Goal: Answer question/provide support

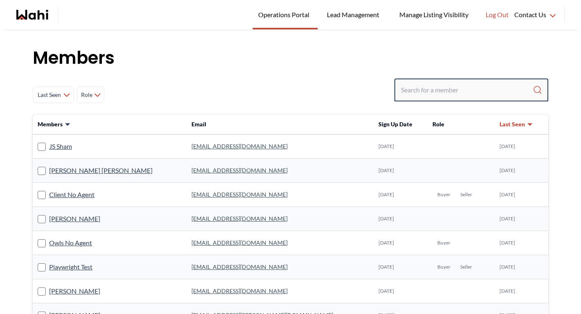
click at [461, 89] on input "Search input" at bounding box center [467, 90] width 132 height 15
paste input "Manish Bhatia"
type input "Manish Bhatia"
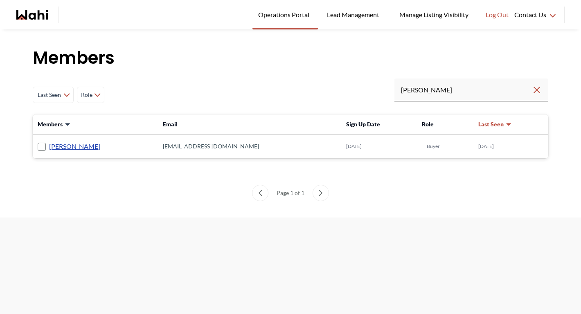
click at [79, 144] on link "Manish Bhatia" at bounding box center [74, 146] width 51 height 11
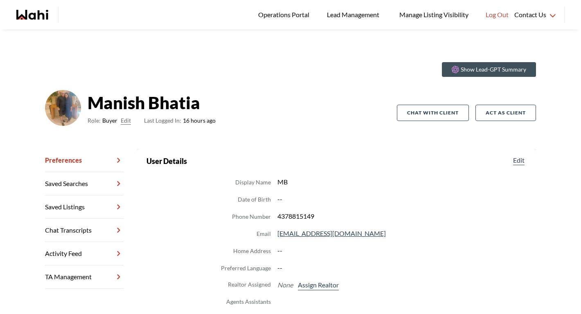
scroll to position [38, 0]
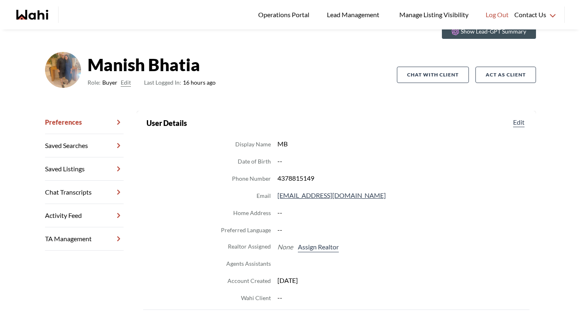
click at [81, 195] on link "Chat Transcripts" at bounding box center [84, 192] width 79 height 23
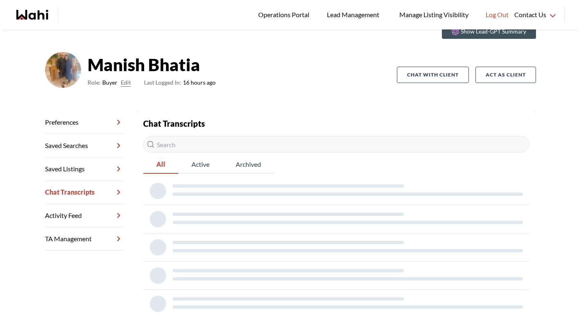
scroll to position [29, 0]
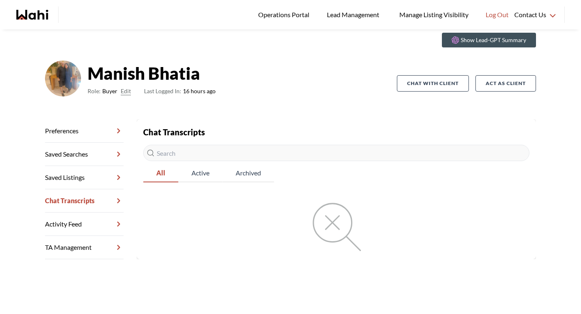
click at [83, 138] on link "Preferences" at bounding box center [84, 130] width 79 height 23
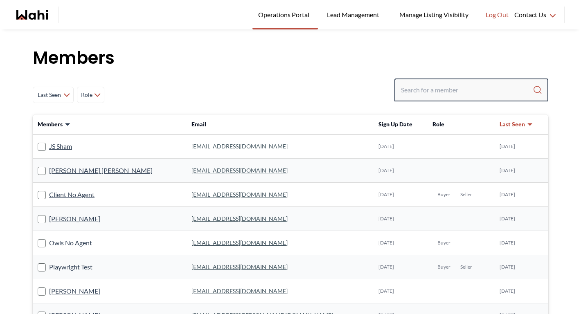
click at [427, 96] on input "Search input" at bounding box center [467, 90] width 132 height 15
paste input "Sourav Singh"
type input "Sourav Singh"
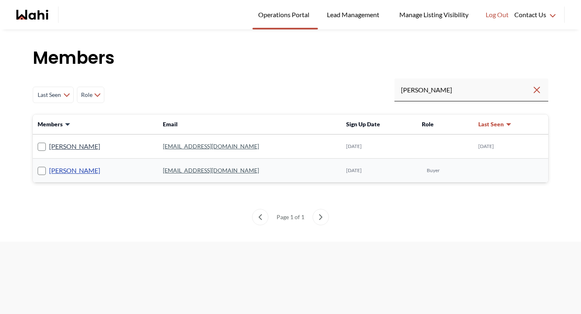
click at [78, 171] on link "Sourav Singh" at bounding box center [74, 170] width 51 height 11
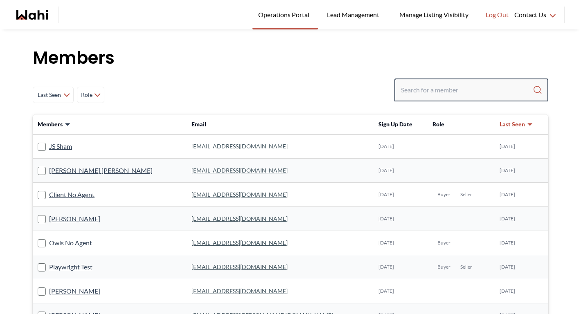
click at [410, 89] on input "Search input" at bounding box center [467, 90] width 132 height 15
paste input "dinahjroliveira@gmail.com"
type input "dinahjroliveira@gmail.com"
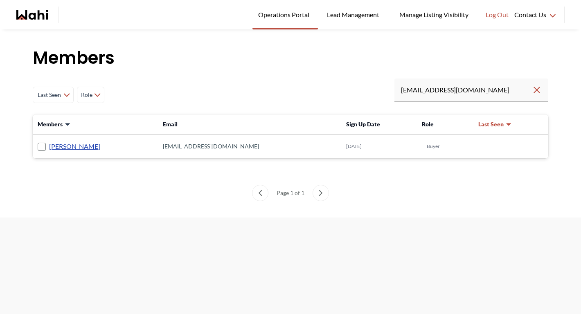
click at [82, 148] on link "Dinah Oliveira" at bounding box center [74, 146] width 51 height 11
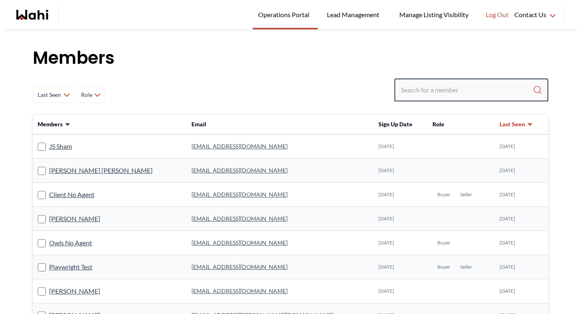
click at [412, 87] on input "Search input" at bounding box center [467, 90] width 132 height 15
paste input "[EMAIL_ADDRESS][DOMAIN_NAME]"
type input "rencyn514@yahoo.com"
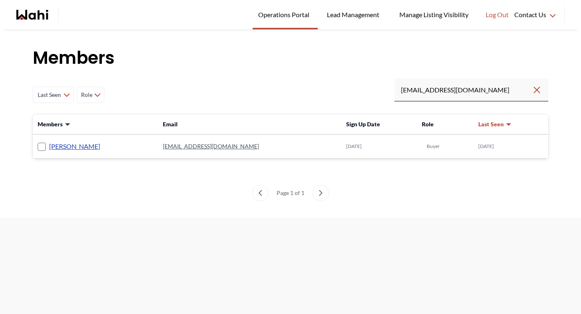
click at [81, 145] on link "Cynthia Policarpio" at bounding box center [74, 146] width 51 height 11
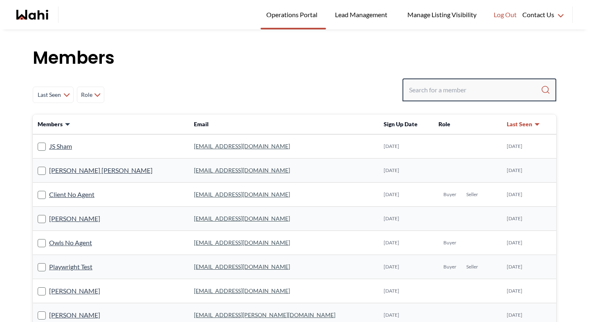
click at [431, 95] on input "Search input" at bounding box center [475, 90] width 132 height 15
type input "[PERSON_NAME]"
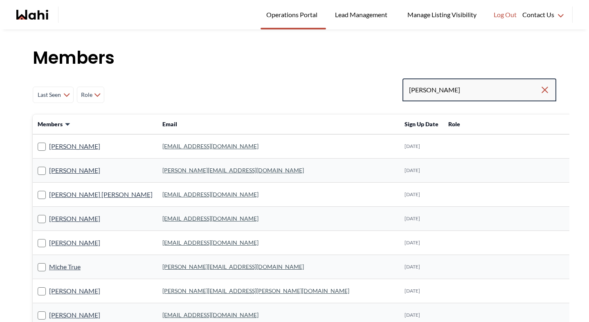
click at [453, 91] on input "[PERSON_NAME]" at bounding box center [474, 90] width 131 height 15
type input "[PERSON_NAME]"
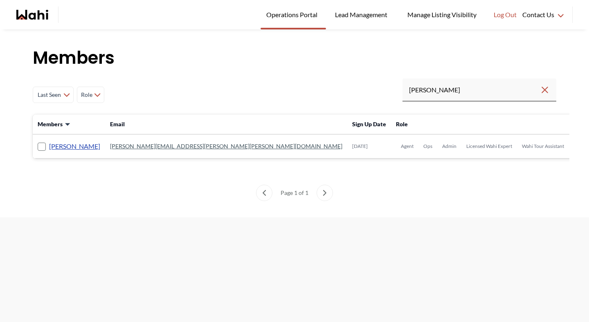
click at [86, 148] on link "[PERSON_NAME]" at bounding box center [74, 146] width 51 height 11
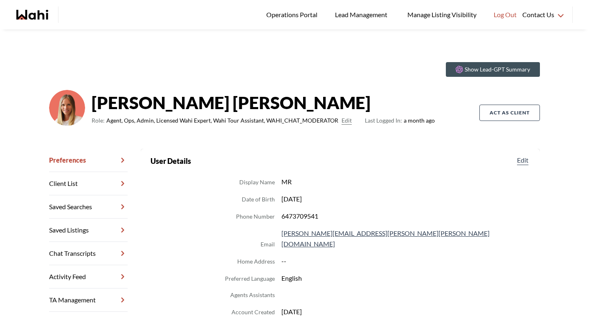
click at [90, 251] on link "Chat Transcripts" at bounding box center [88, 253] width 79 height 23
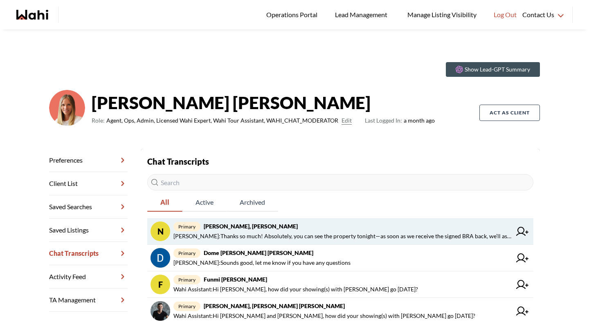
click at [235, 233] on span "[PERSON_NAME] : Thanks so much! Absolutely, you can see the property tonight—as…" at bounding box center [342, 236] width 338 height 10
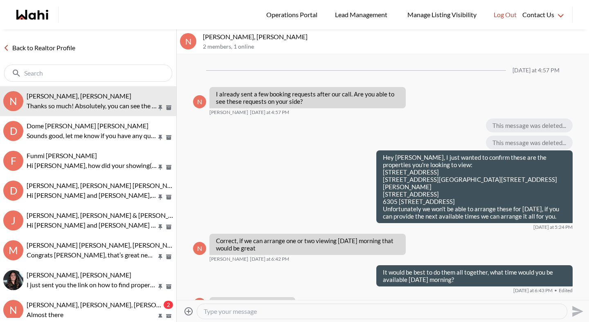
scroll to position [707, 0]
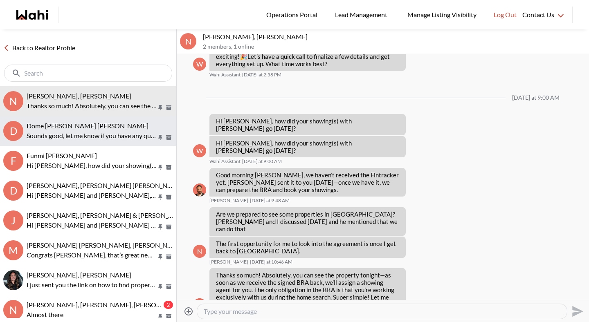
click at [108, 136] on p "Sounds good, let me know if you have any questions" at bounding box center [92, 136] width 130 height 10
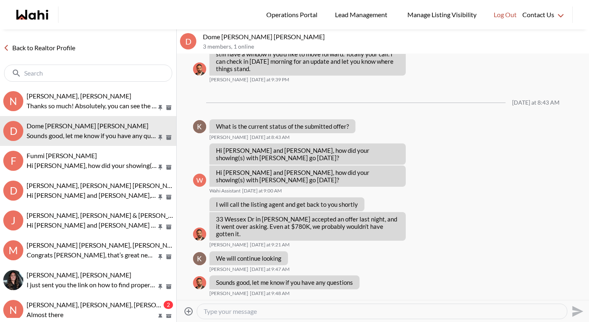
scroll to position [4556, 0]
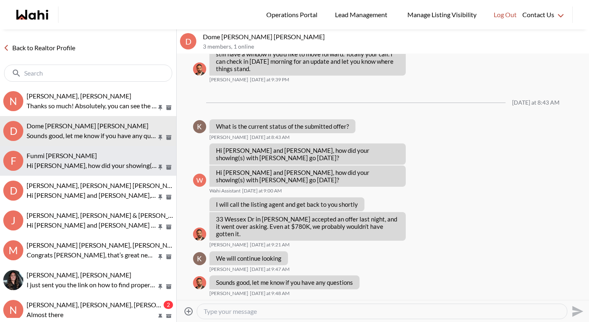
click at [112, 158] on div "Funmi [PERSON_NAME]" at bounding box center [100, 156] width 146 height 8
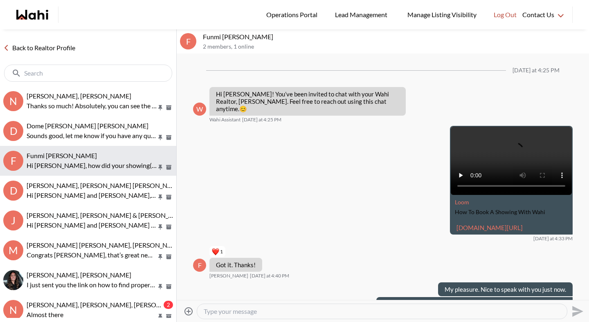
scroll to position [630, 0]
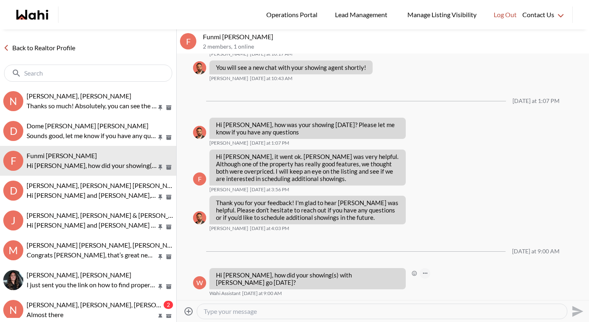
click at [423, 274] on icon "Open Message Actions Menu" at bounding box center [425, 274] width 4 height 2
click at [413, 265] on button "Delete" at bounding box center [429, 268] width 65 height 15
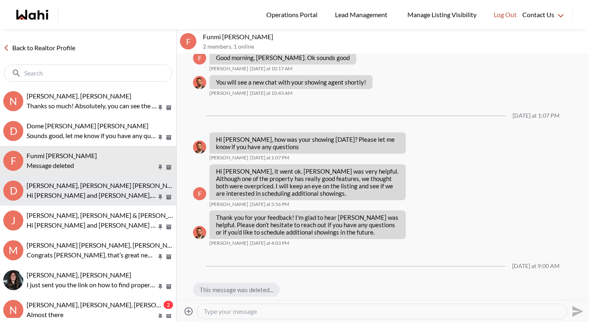
click at [103, 188] on span "[PERSON_NAME], [PERSON_NAME] [PERSON_NAME]" at bounding box center [105, 186] width 157 height 8
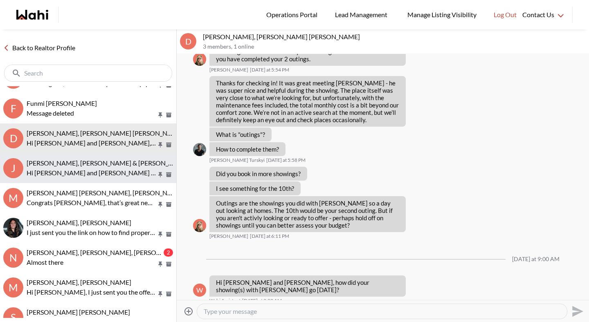
scroll to position [61, 0]
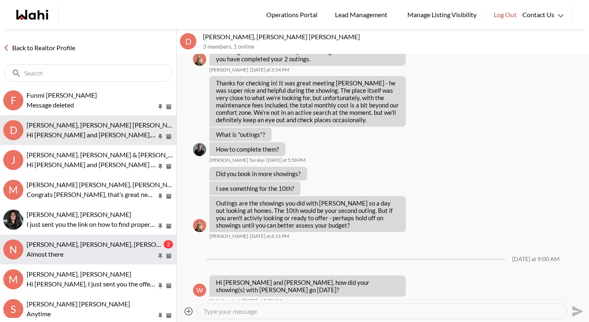
click at [94, 243] on span "[PERSON_NAME], [PERSON_NAME], [PERSON_NAME], [PERSON_NAME]" at bounding box center [133, 244] width 212 height 8
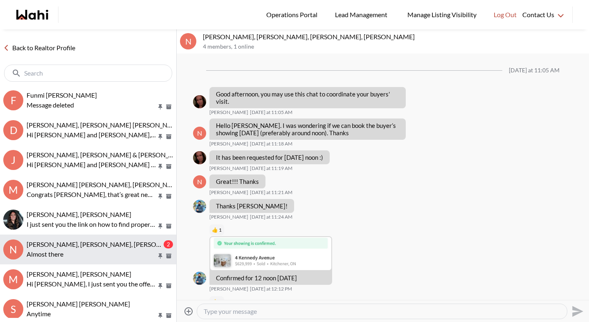
scroll to position [147, 0]
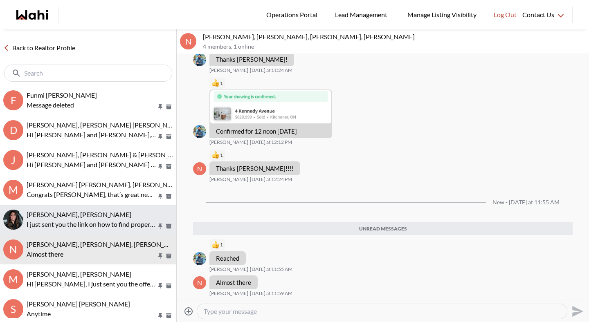
click at [96, 220] on p "I just sent you the link on how to find properties, book your showings, and sav…" at bounding box center [92, 225] width 130 height 10
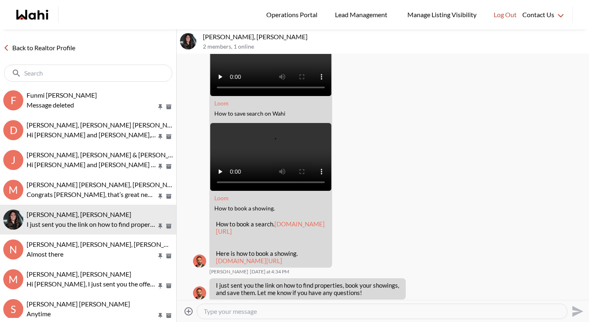
scroll to position [643, 0]
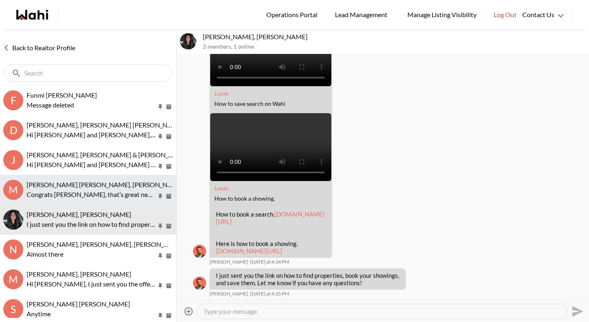
click at [107, 190] on p "Congrats [PERSON_NAME], that’s great news! Feel free to book your showings and …" at bounding box center [92, 195] width 130 height 10
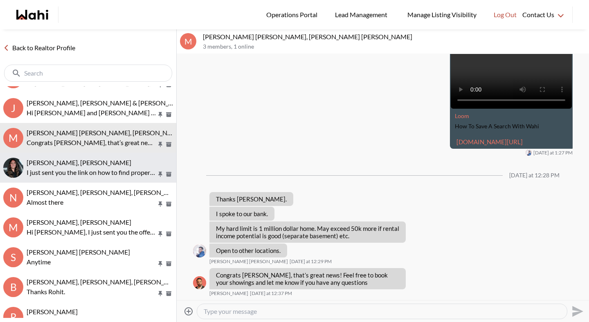
scroll to position [116, 0]
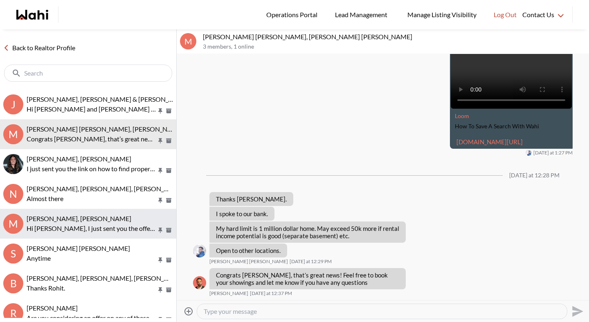
click at [70, 226] on p "Hi [PERSON_NAME], I just sent you the offer. Please take a moment to review and…" at bounding box center [92, 229] width 130 height 10
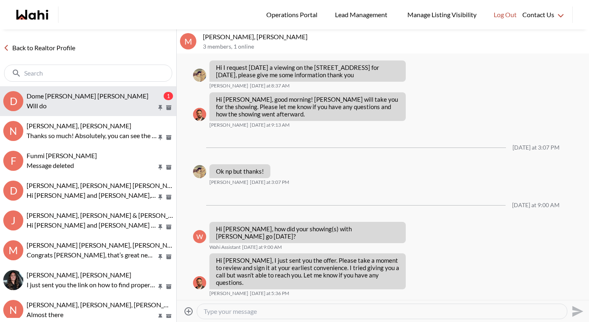
click at [103, 104] on p "Will do" at bounding box center [92, 106] width 130 height 10
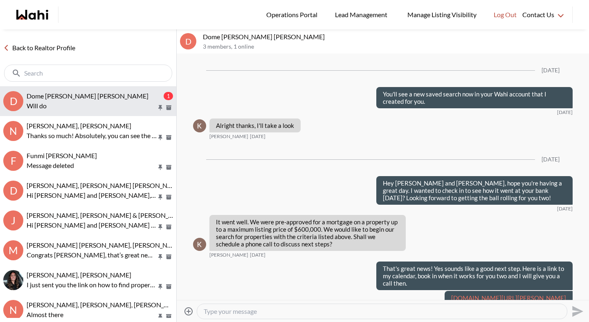
scroll to position [4633, 0]
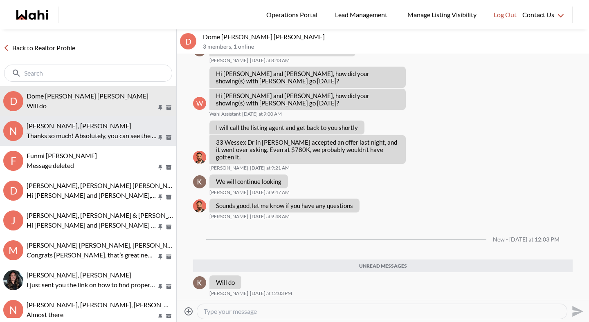
click at [96, 143] on button "N [PERSON_NAME], [PERSON_NAME] Thanks so much! Absolutely, you can see the prop…" at bounding box center [88, 131] width 176 height 30
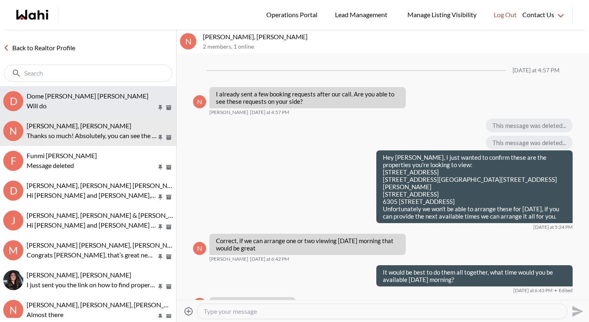
scroll to position [707, 0]
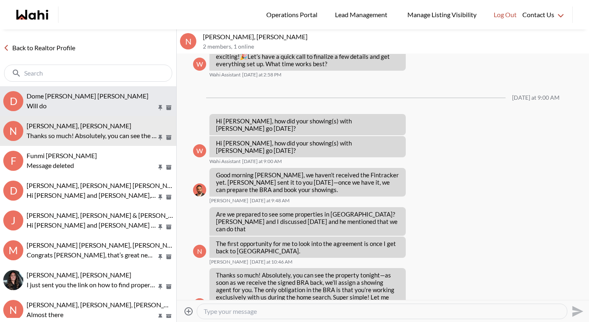
click at [105, 106] on p "Will do" at bounding box center [92, 106] width 130 height 10
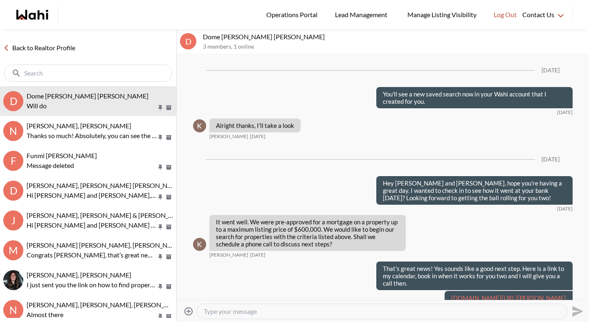
scroll to position [4581, 0]
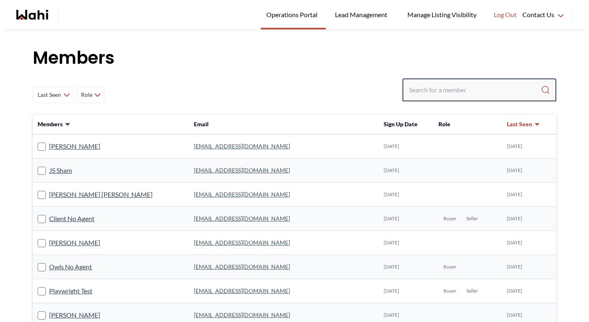
click at [420, 85] on input "Search input" at bounding box center [475, 90] width 132 height 15
type input "barb"
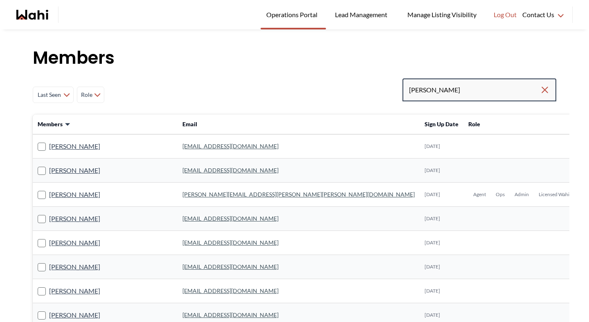
click at [439, 96] on input "barb" at bounding box center [474, 90] width 131 height 15
type input "barb funt"
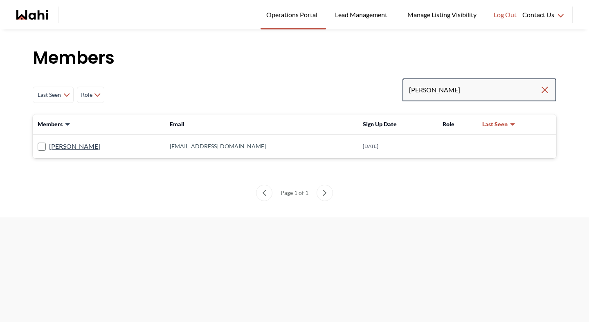
drag, startPoint x: 450, startPoint y: 93, endPoint x: 353, endPoint y: 87, distance: 97.1
click at [353, 87] on div "Last Seen Less day than 1 day ago 1 day ago - 3 days ago 3 days ago - 1 week ag…" at bounding box center [294, 95] width 523 height 33
type input "barb funt"
drag, startPoint x: 473, startPoint y: 90, endPoint x: 330, endPoint y: 90, distance: 142.7
click at [330, 90] on div "Last Seen Less day than 1 day ago 1 day ago - 3 days ago 3 days ago - 1 week ag…" at bounding box center [294, 95] width 523 height 33
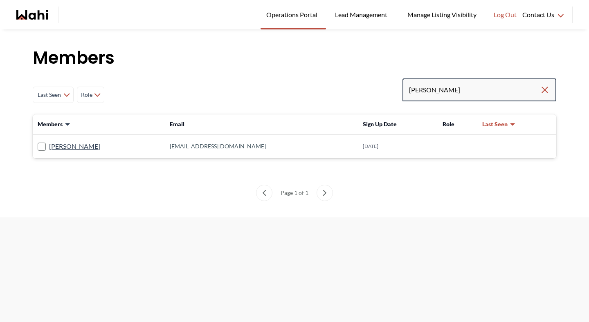
type input "barbara"
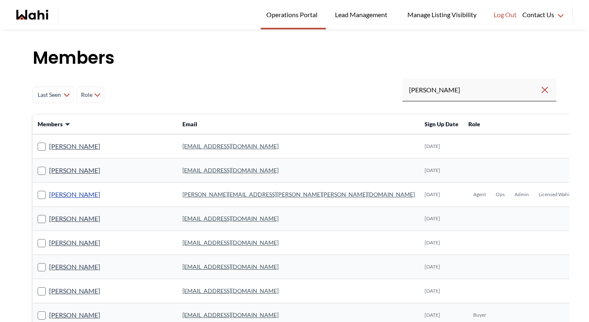
click at [70, 195] on link "[PERSON_NAME]" at bounding box center [74, 194] width 51 height 11
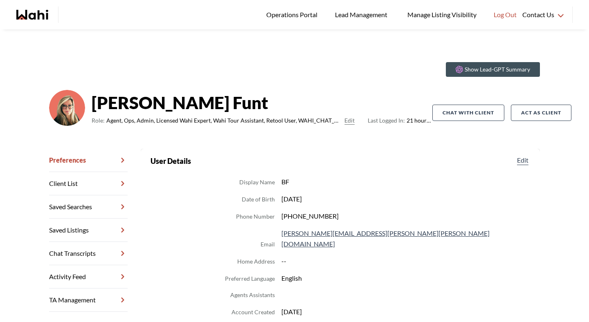
click at [96, 251] on link "Chat Transcripts" at bounding box center [88, 253] width 79 height 23
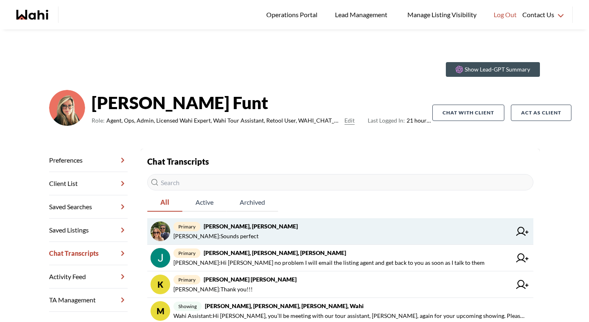
click at [236, 227] on strong "Sean Andrade, Barb" at bounding box center [251, 226] width 94 height 7
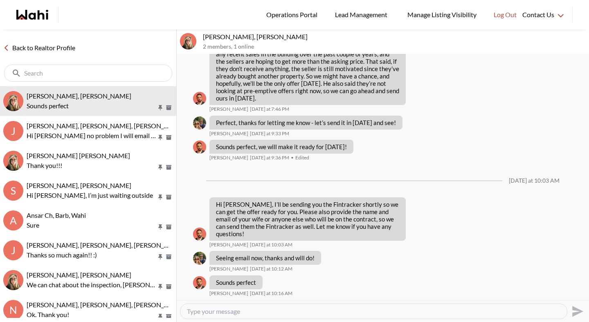
scroll to position [541, 0]
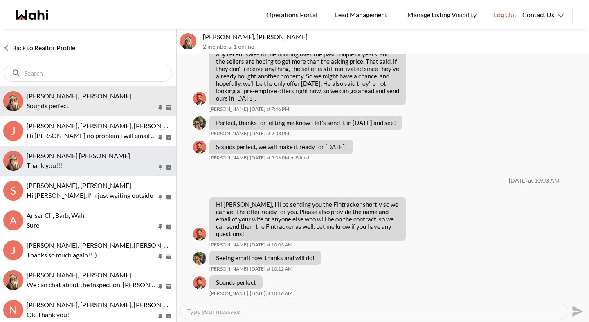
click at [81, 155] on span "Krysten Sousa, Barbara" at bounding box center [78, 156] width 103 height 8
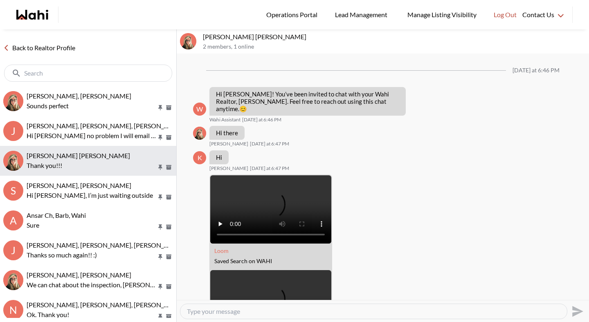
scroll to position [1372, 0]
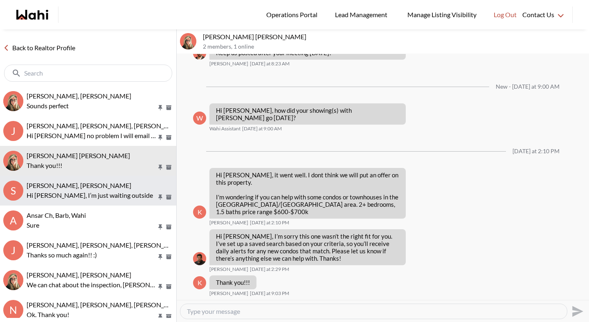
click at [78, 183] on span "Sean Andrade, Paul, Barbara" at bounding box center [79, 186] width 105 height 8
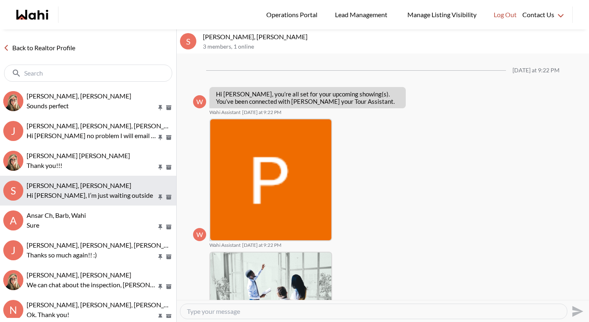
scroll to position [251, 0]
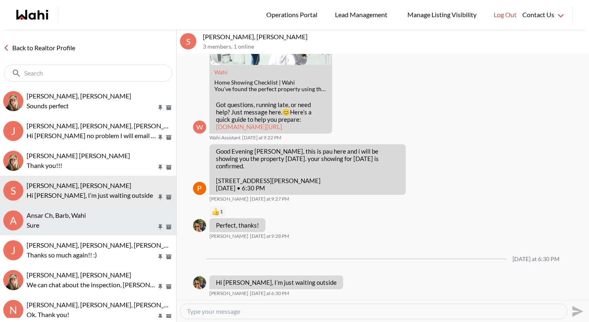
click at [77, 227] on p "Sure" at bounding box center [92, 225] width 130 height 10
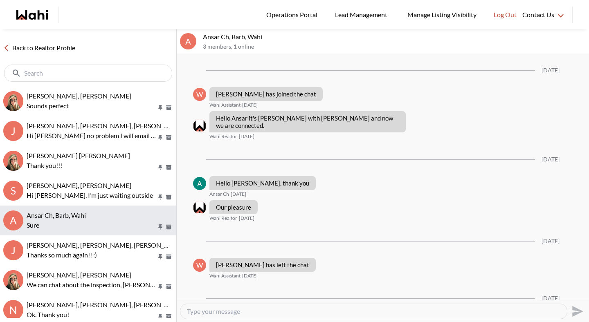
scroll to position [444, 0]
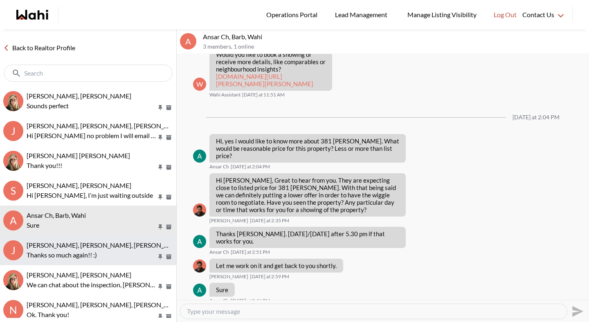
click at [76, 250] on div "Jack Burke, Leyla Smith, Barbara, Faraz, Duane, Alicia Thanks so much again!! :)" at bounding box center [100, 250] width 146 height 19
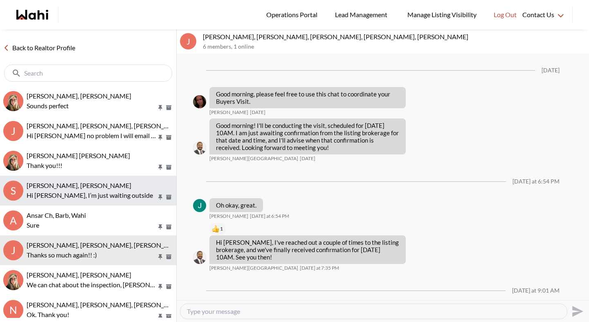
scroll to position [249, 0]
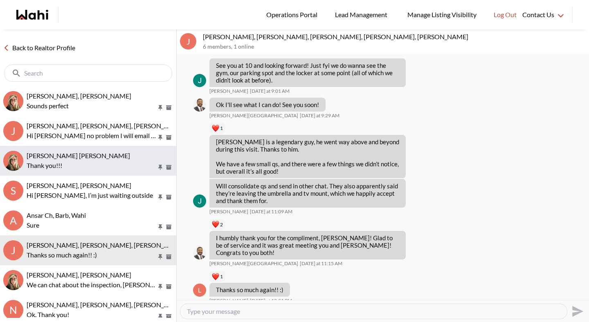
click at [82, 152] on span "Krysten Sousa, Barbara" at bounding box center [78, 156] width 103 height 8
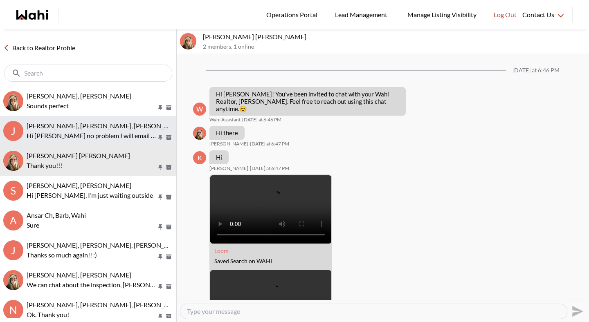
scroll to position [1372, 0]
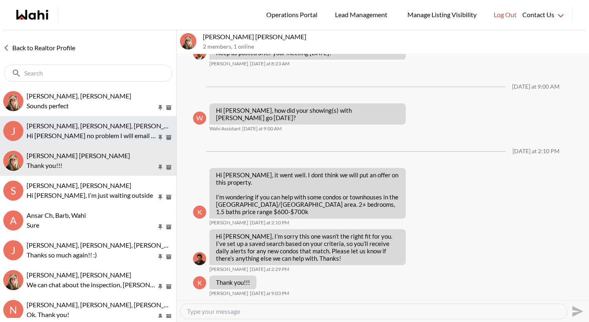
click at [82, 130] on div "Jack Burke, Leyla Smith, Faraz, Barbara Hi Jack no problem I will email the lis…" at bounding box center [100, 131] width 146 height 19
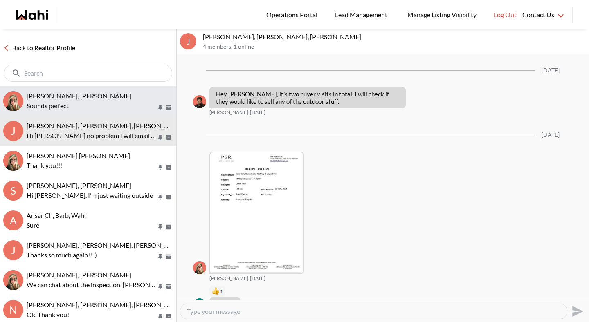
scroll to position [1650, 0]
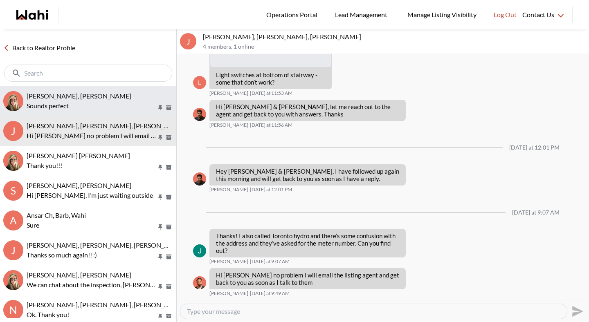
click at [82, 108] on p "Sounds perfect" at bounding box center [92, 106] width 130 height 10
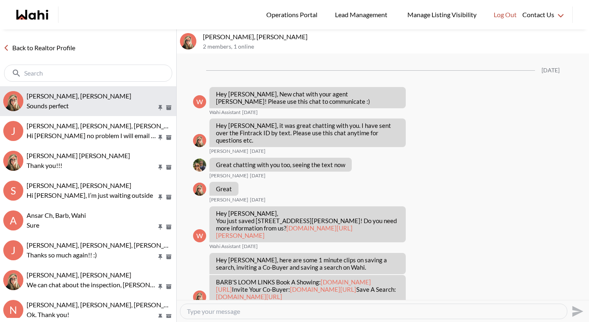
scroll to position [541, 0]
